Goal: Navigation & Orientation: Understand site structure

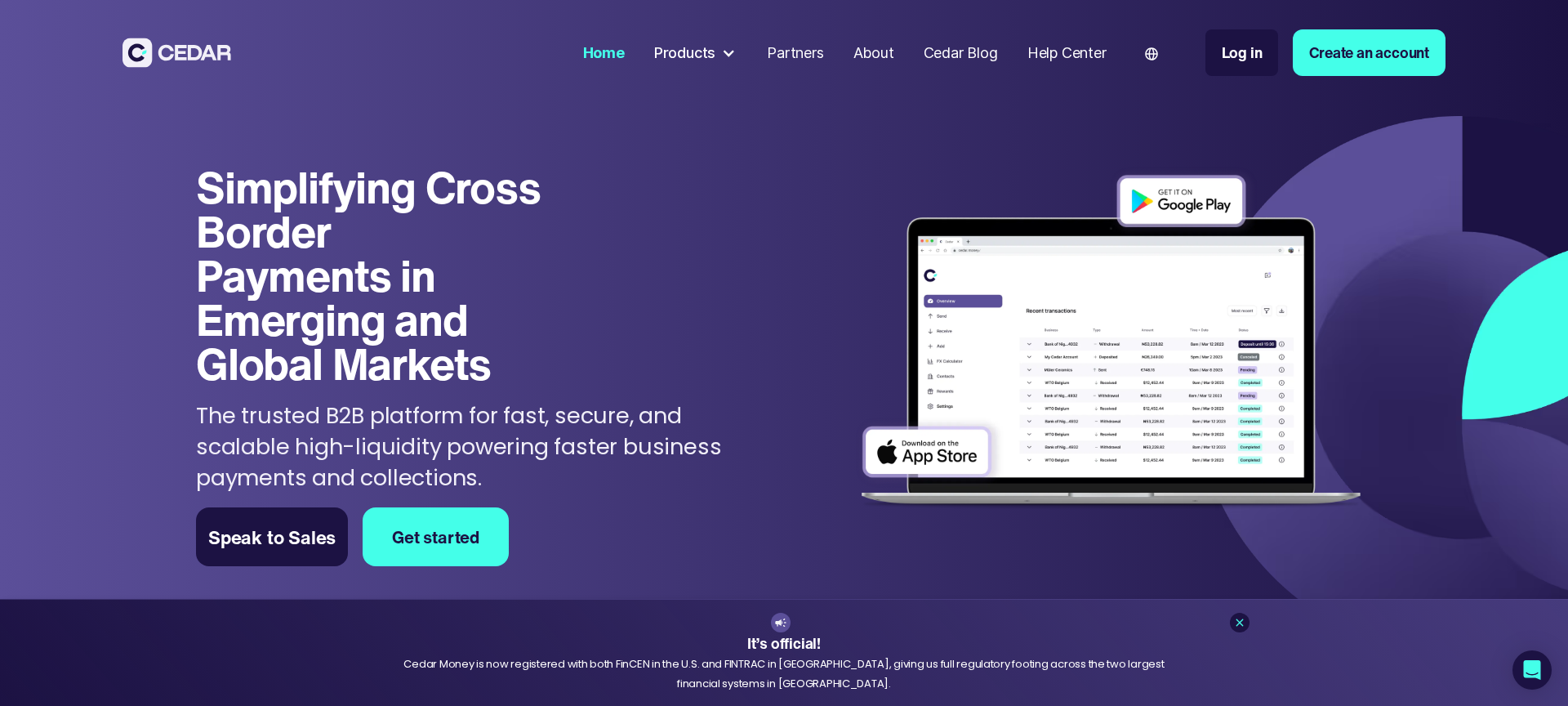
click at [862, 61] on div "About" at bounding box center [874, 52] width 41 height 22
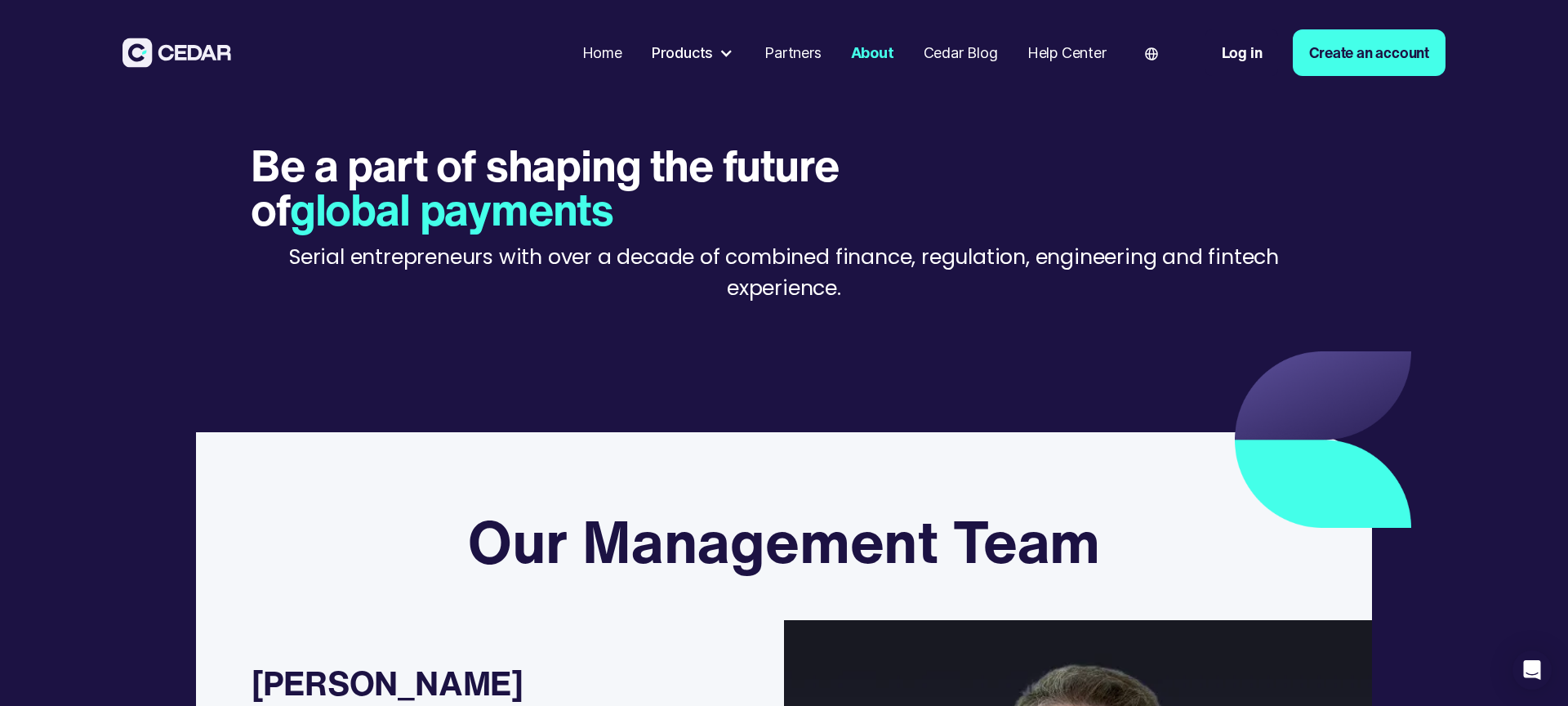
click at [971, 54] on div "Cedar Blog" at bounding box center [961, 52] width 74 height 22
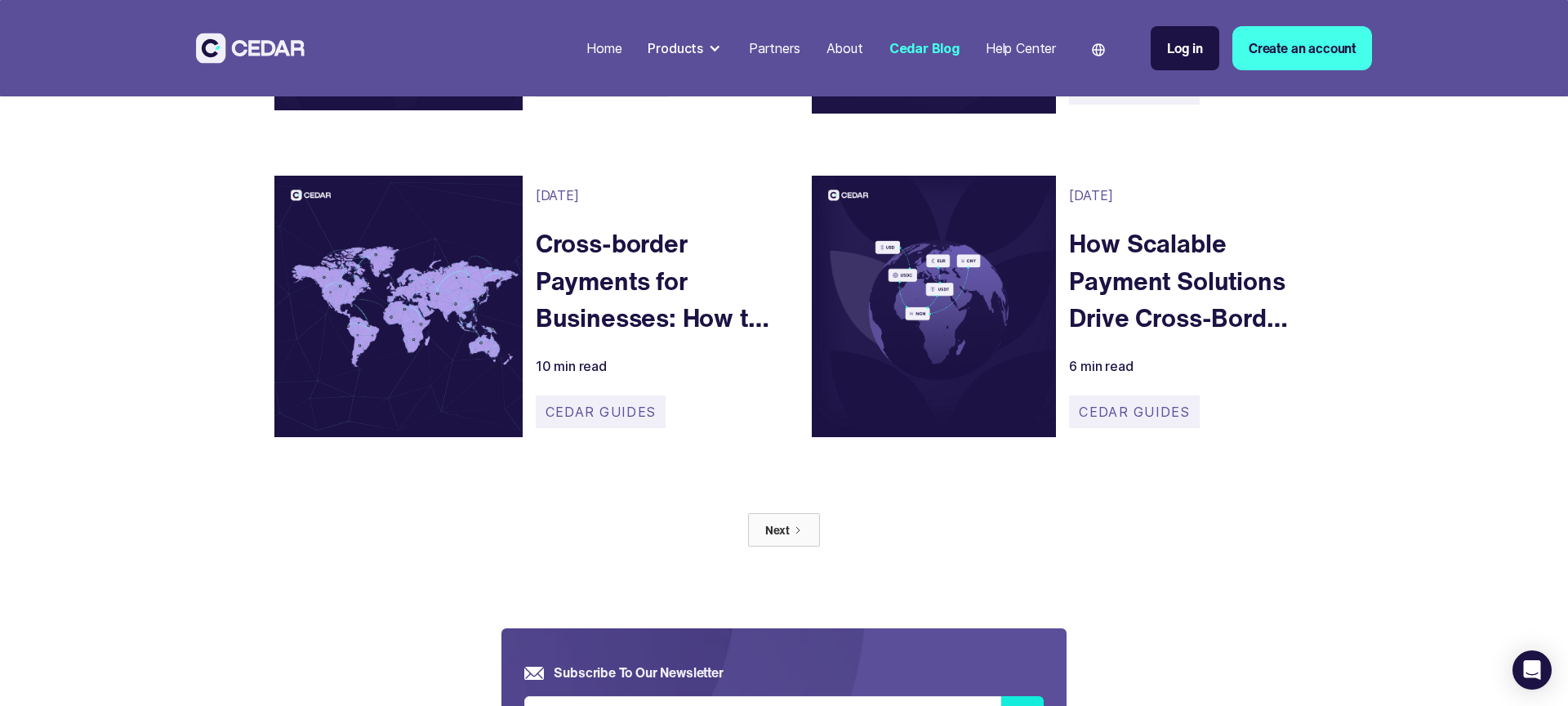
scroll to position [1315, 0]
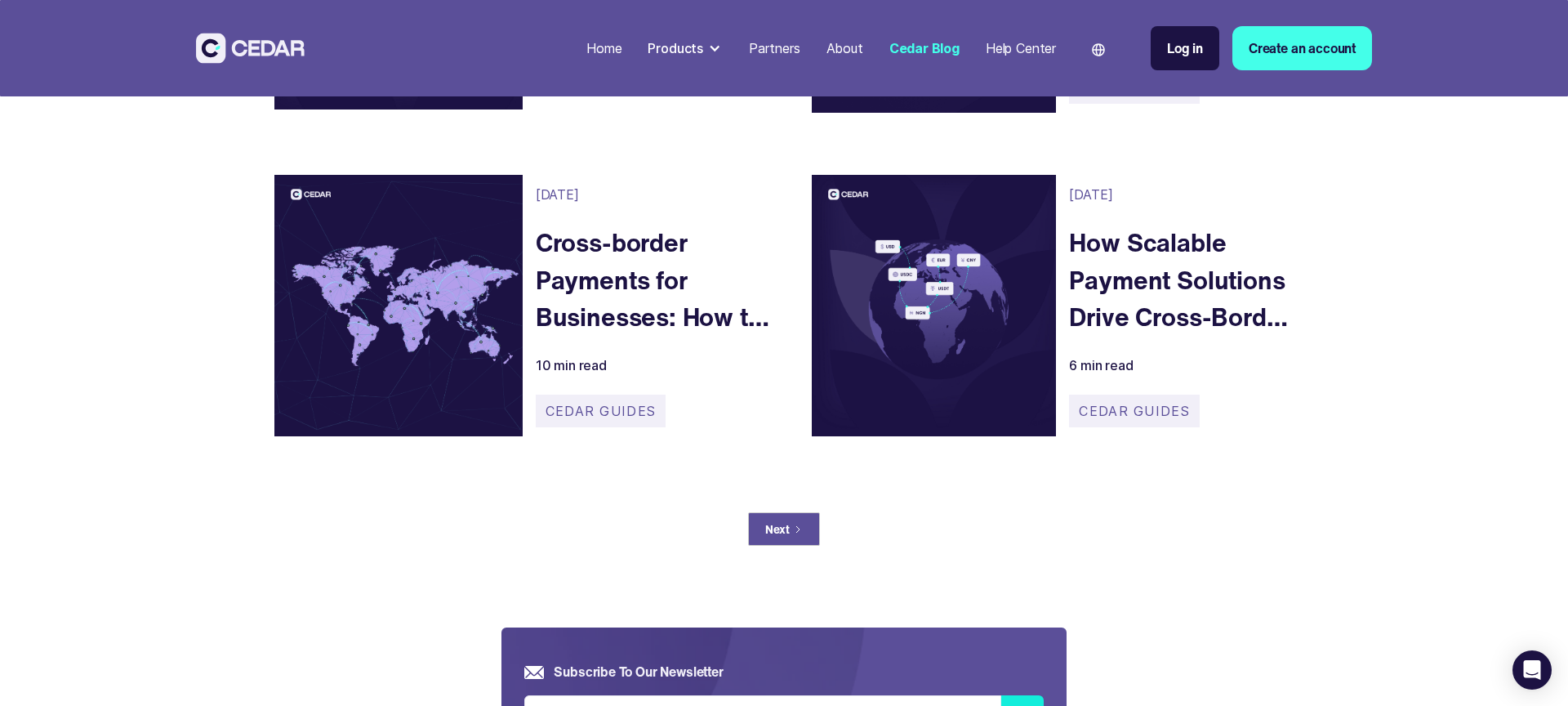
click at [793, 533] on icon "Next Page" at bounding box center [798, 529] width 10 height 10
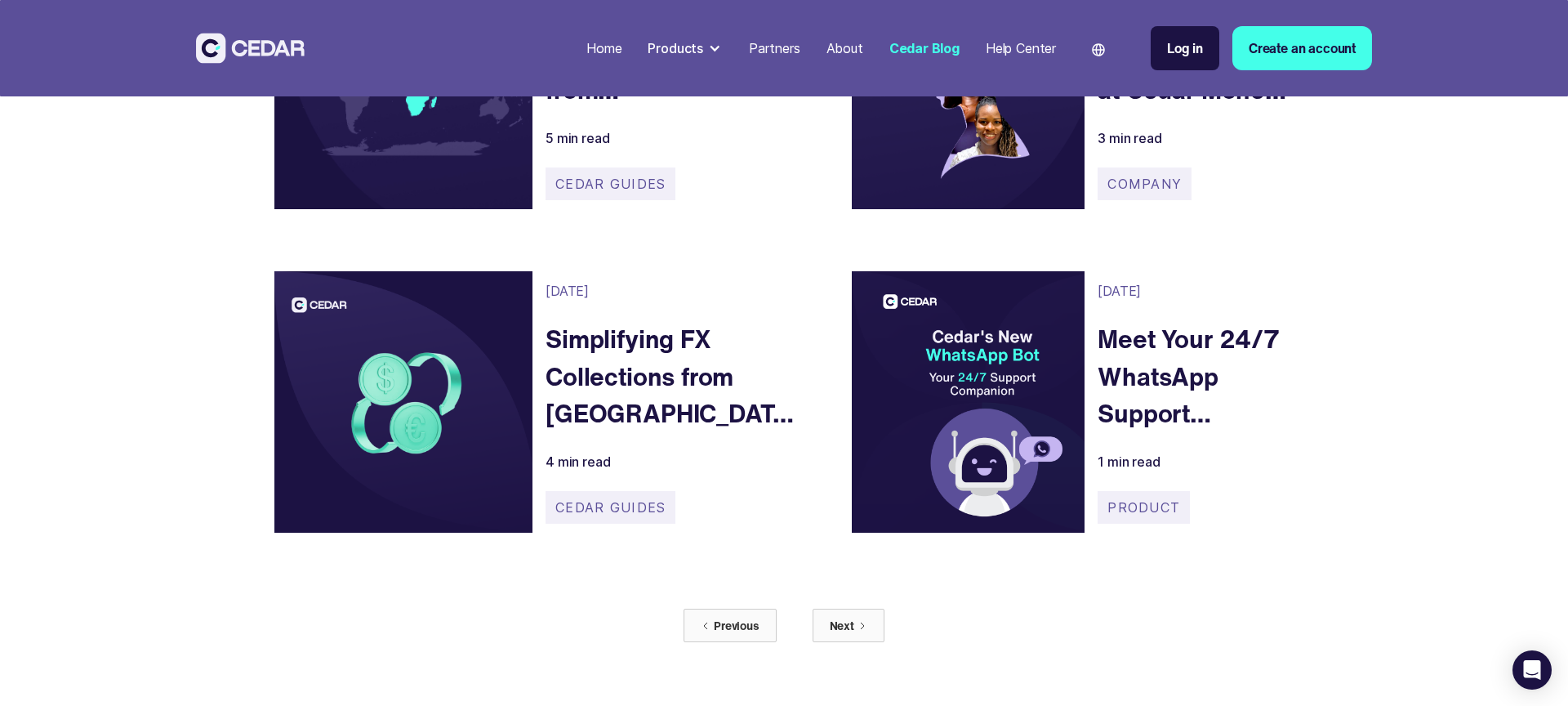
scroll to position [1359, 0]
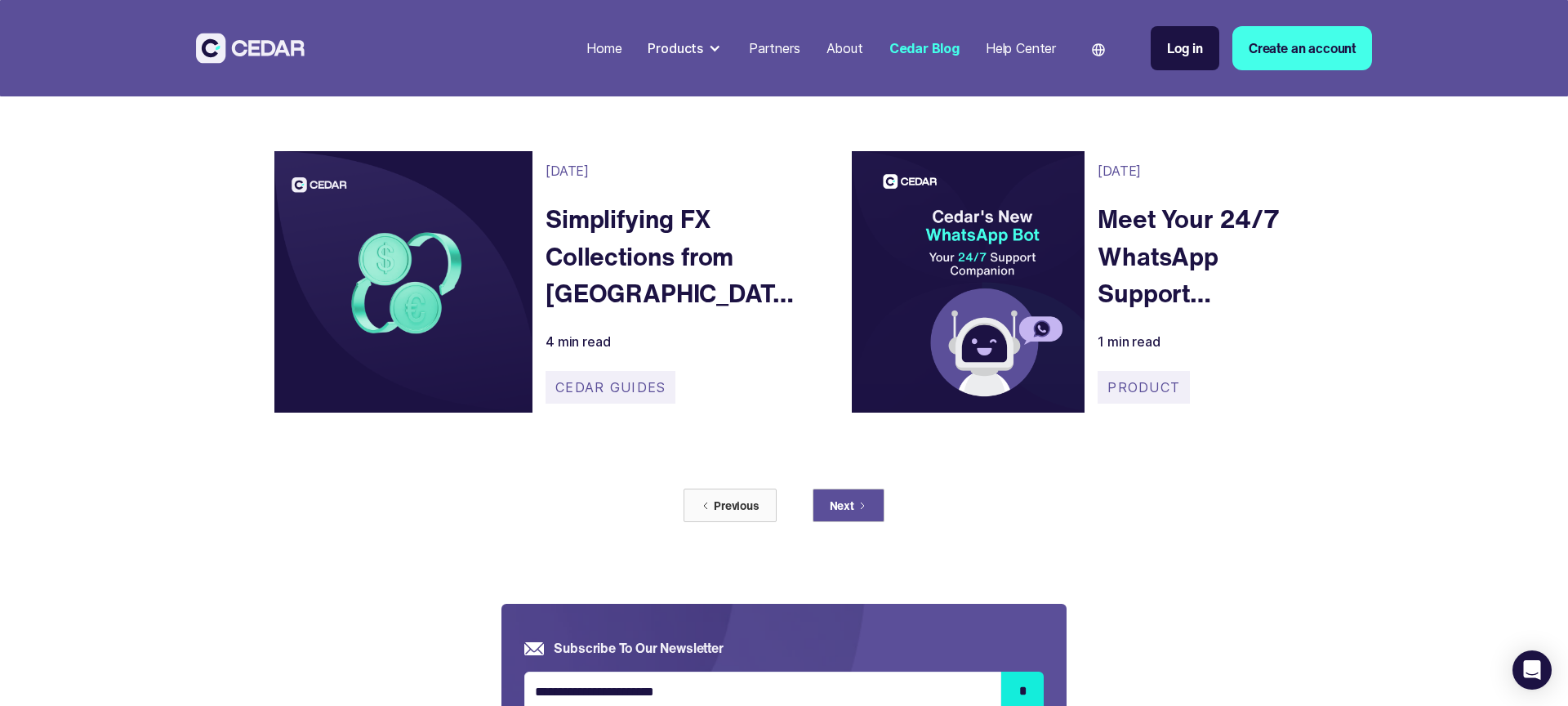
click at [847, 502] on div "Next" at bounding box center [842, 505] width 25 height 17
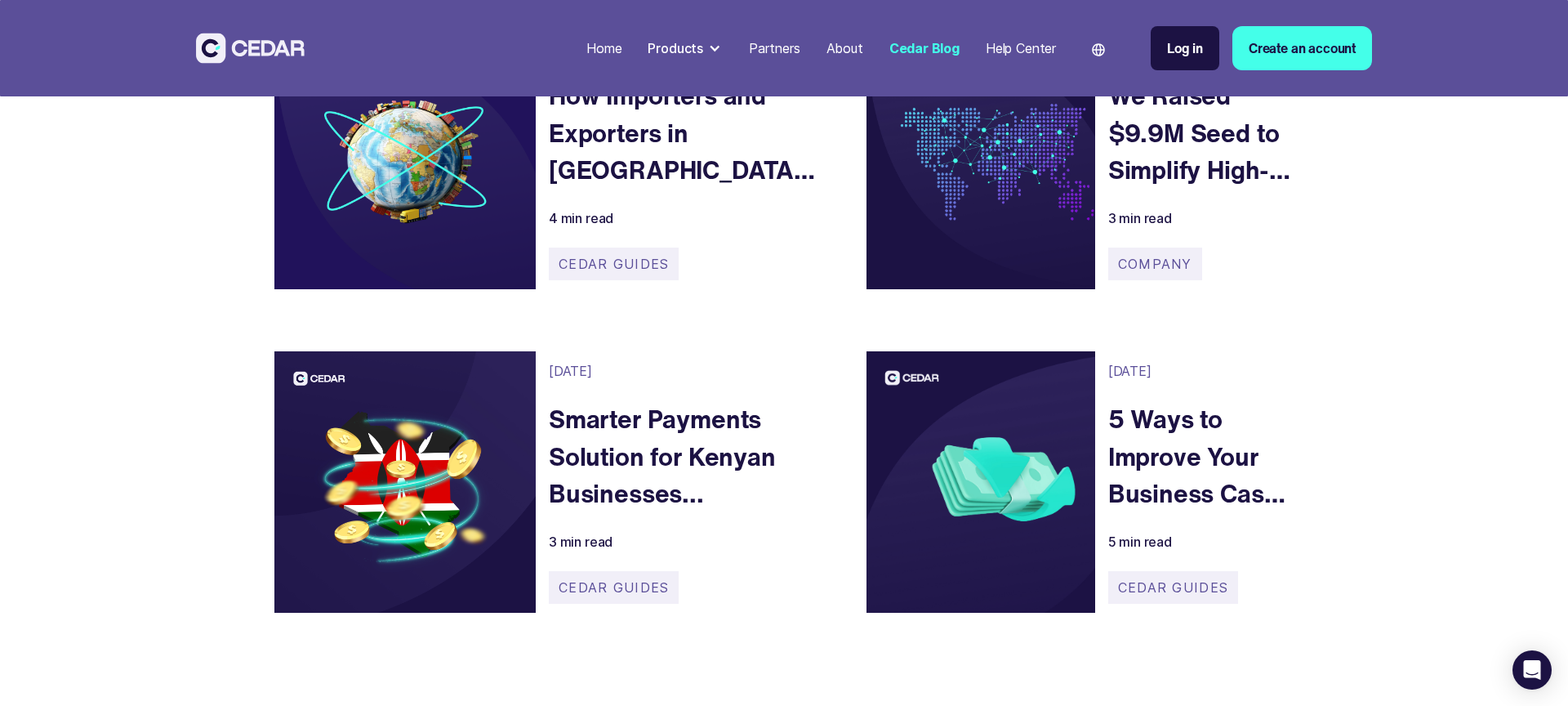
scroll to position [500, 0]
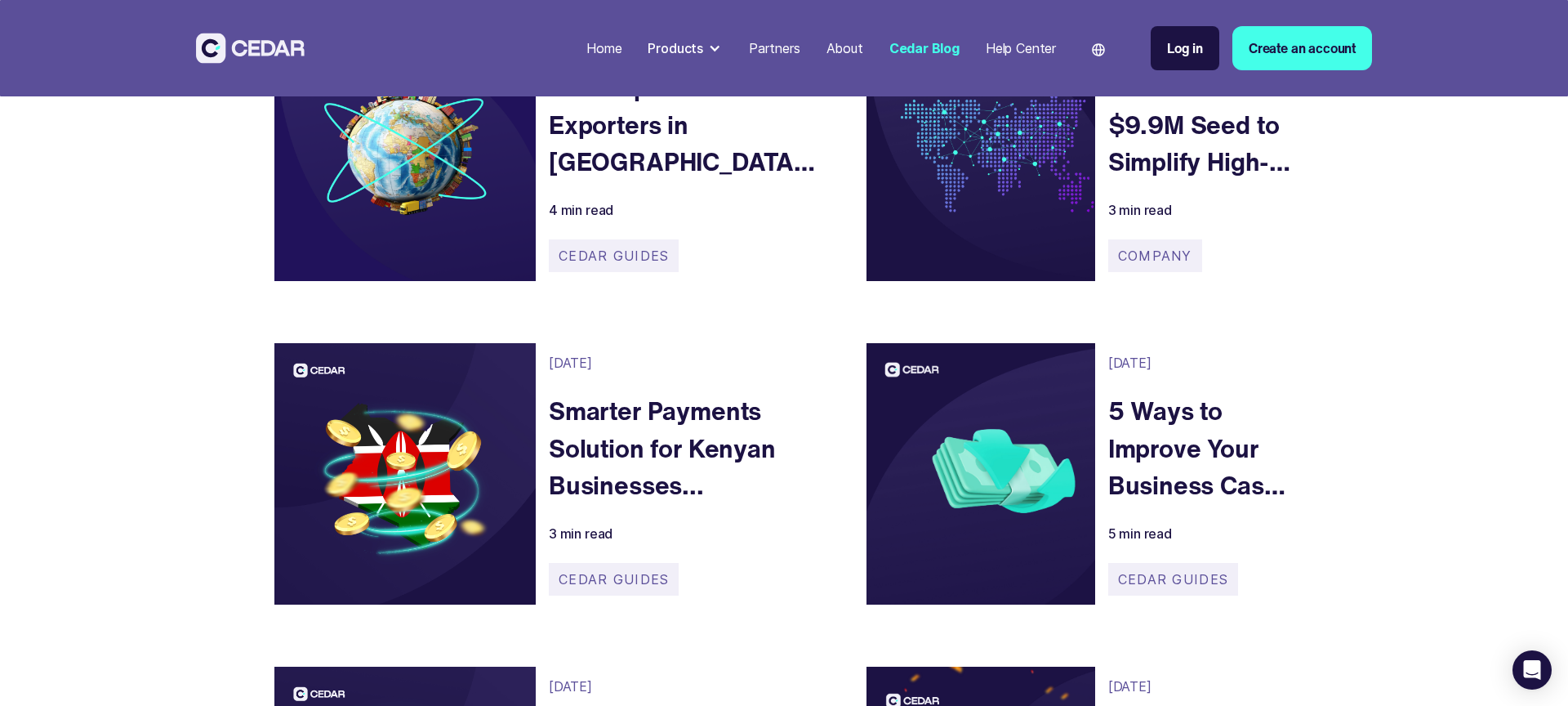
click at [773, 48] on div "Partners" at bounding box center [774, 48] width 52 height 20
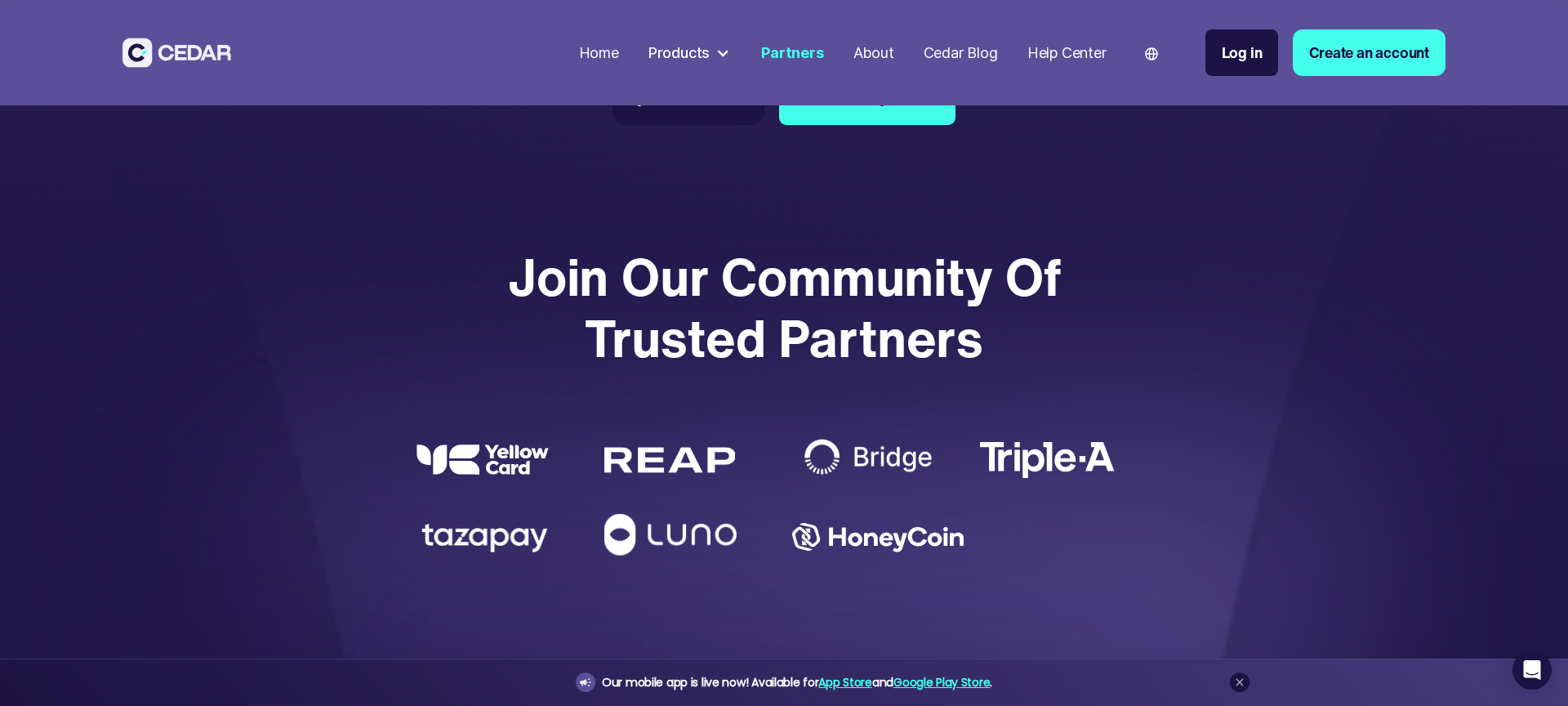
scroll to position [3283, 0]
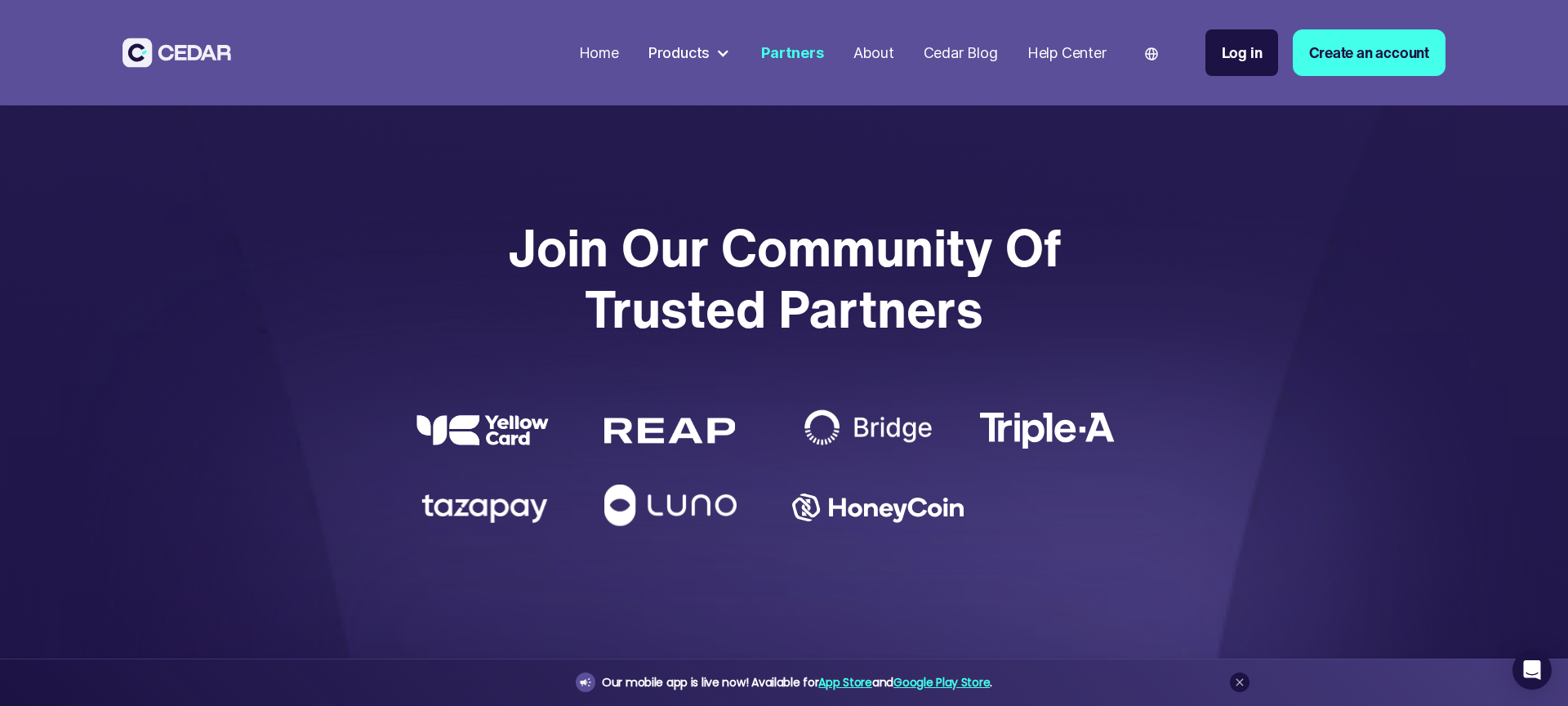
click at [517, 414] on div at bounding box center [783, 462] width 735 height 140
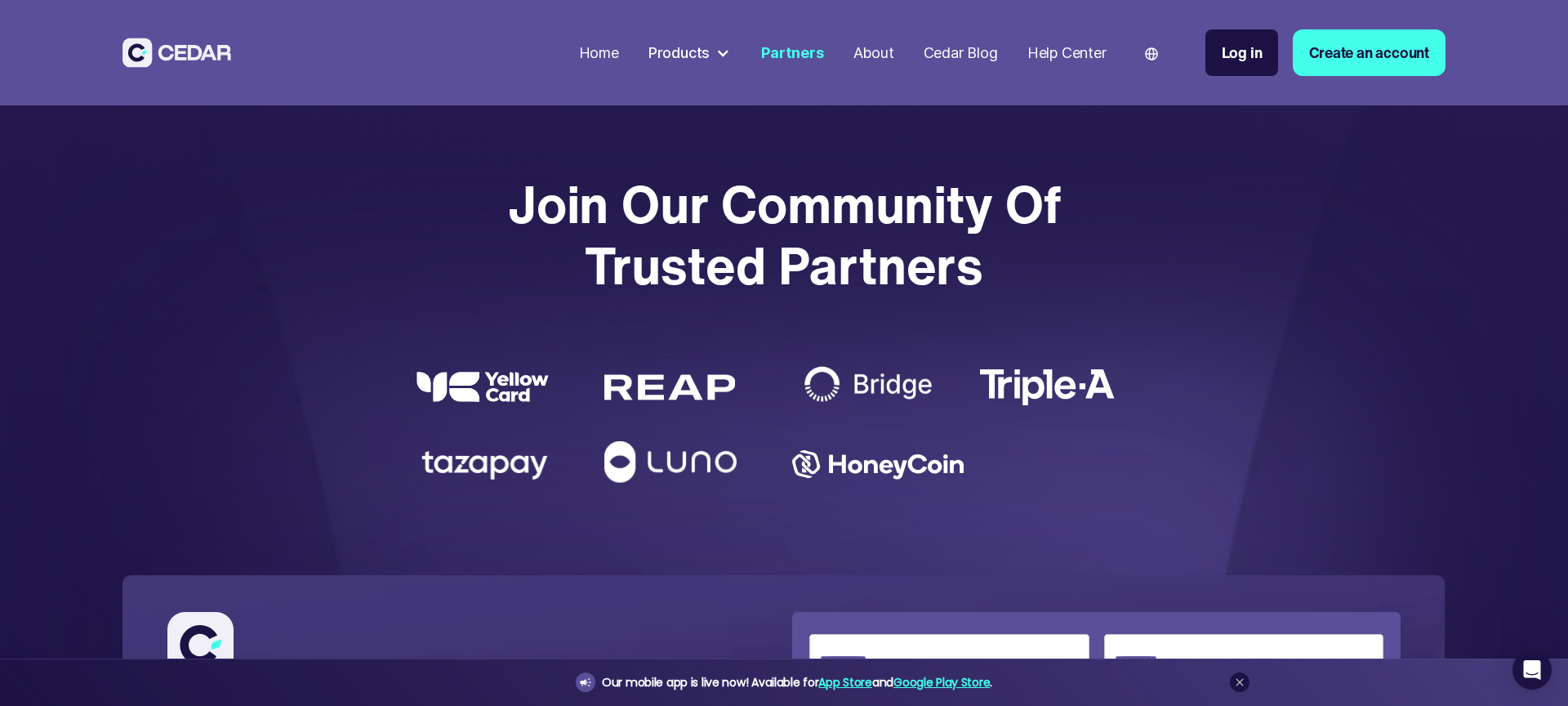
scroll to position [3325, 0]
click at [457, 402] on img at bounding box center [482, 387] width 132 height 30
drag, startPoint x: 424, startPoint y: 391, endPoint x: 491, endPoint y: 390, distance: 67.0
